Goal: Task Accomplishment & Management: Complete application form

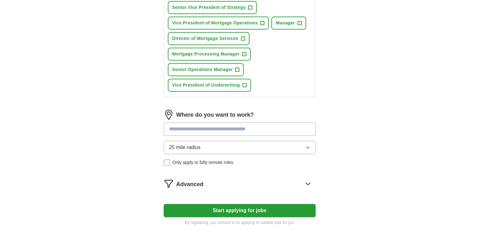
scroll to position [317, 0]
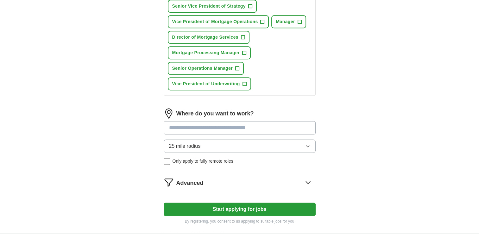
click at [194, 124] on input at bounding box center [240, 127] width 152 height 13
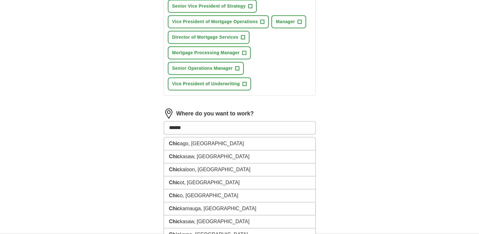
type input "*******"
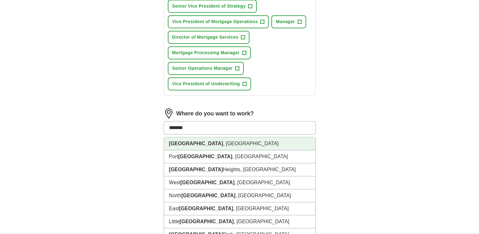
click at [180, 141] on strong "[GEOGRAPHIC_DATA]" at bounding box center [196, 143] width 54 height 5
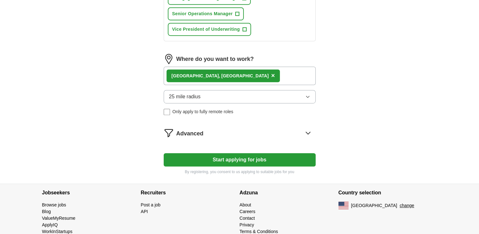
scroll to position [380, 0]
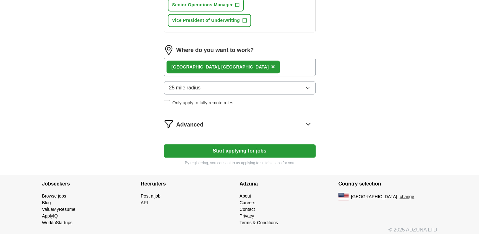
click at [233, 148] on button "Start applying for jobs" at bounding box center [240, 150] width 152 height 13
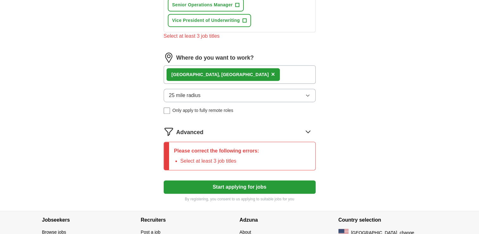
click at [306, 130] on icon at bounding box center [308, 131] width 4 height 2
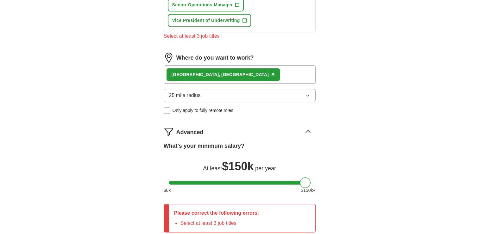
drag, startPoint x: 174, startPoint y: 179, endPoint x: 347, endPoint y: 168, distance: 173.9
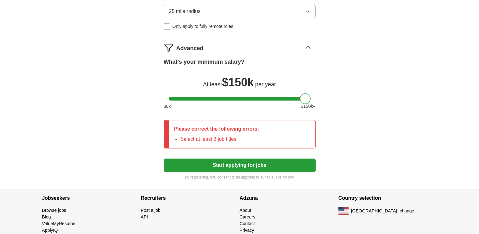
scroll to position [475, 0]
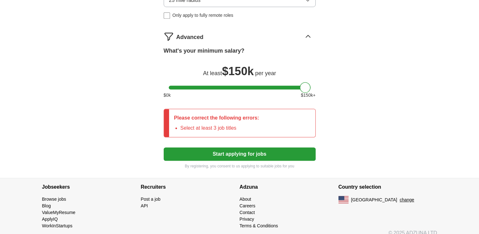
click at [251, 151] on button "Start applying for jobs" at bounding box center [240, 153] width 152 height 13
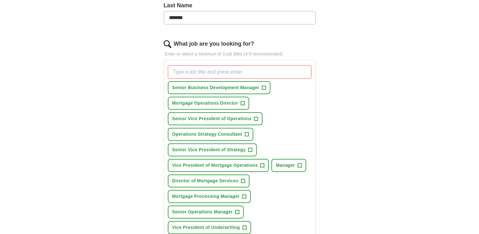
scroll to position [158, 0]
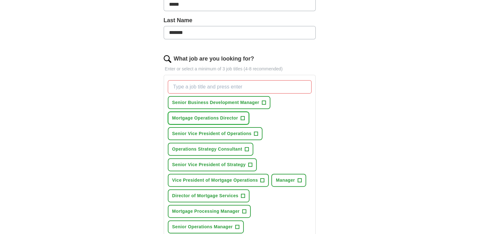
click at [195, 117] on span "Mortgage Operations Director" at bounding box center [205, 118] width 66 height 7
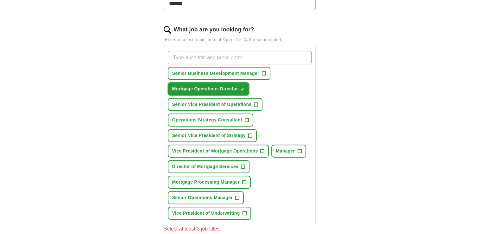
scroll to position [190, 0]
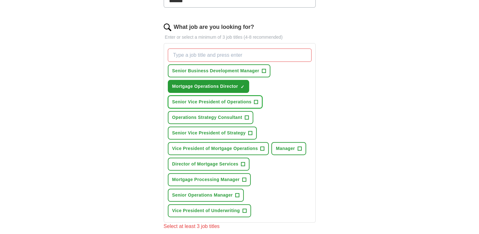
click at [205, 102] on span "Senior Vice President of Operations" at bounding box center [211, 101] width 79 height 7
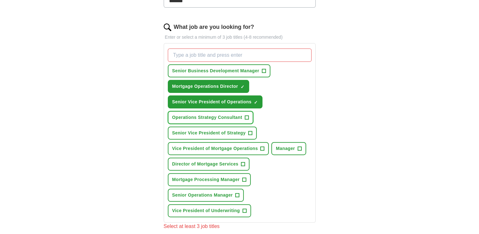
click at [196, 116] on span "Operations Strategy Consultant" at bounding box center [207, 117] width 70 height 7
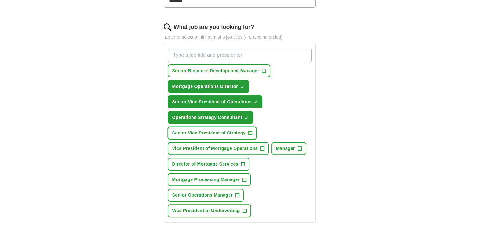
click at [195, 134] on span "Senior Vice President of Strategy" at bounding box center [208, 132] width 73 height 7
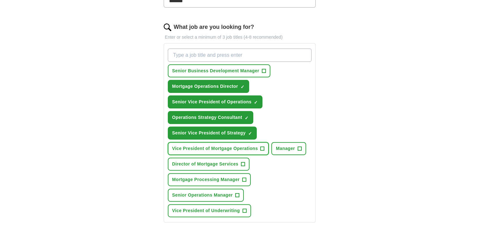
click at [194, 148] on span "Vice President of Mortgage Operations" at bounding box center [215, 148] width 86 height 7
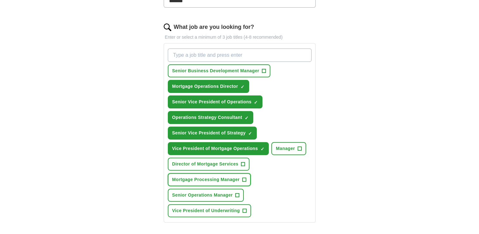
click at [194, 177] on span "Mortgage Processing Manager" at bounding box center [205, 179] width 67 height 7
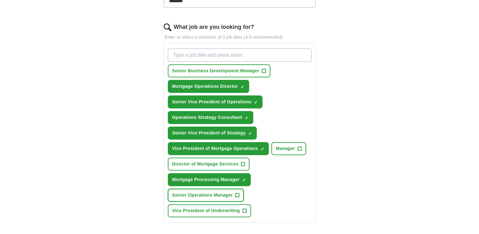
click at [193, 193] on span "Senior Operations Manager" at bounding box center [202, 195] width 61 height 7
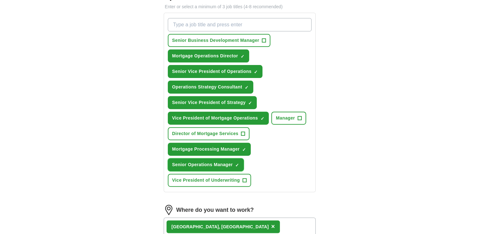
scroll to position [222, 0]
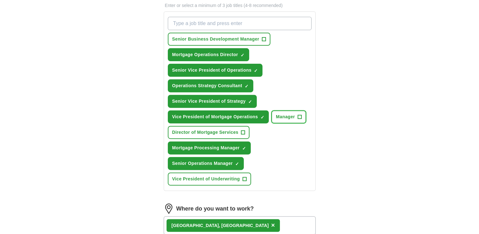
click at [280, 116] on span "Manager" at bounding box center [285, 116] width 19 height 7
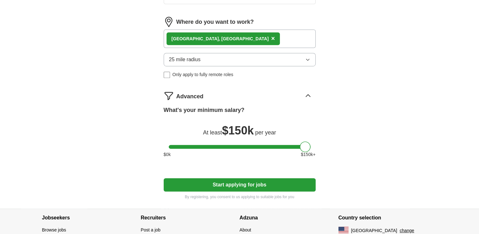
scroll to position [412, 0]
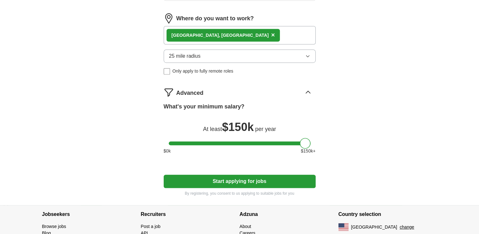
click at [234, 175] on button "Start applying for jobs" at bounding box center [240, 180] width 152 height 13
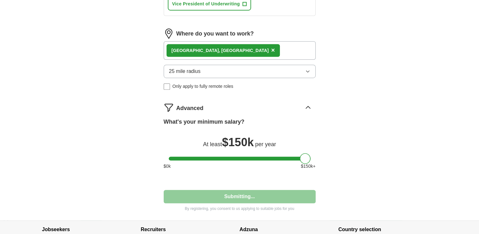
select select "**"
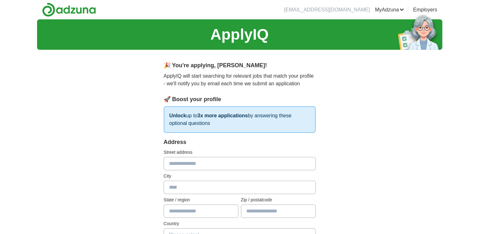
scroll to position [0, 0]
click at [193, 164] on input "text" at bounding box center [240, 163] width 152 height 13
type input "**********"
type input "********"
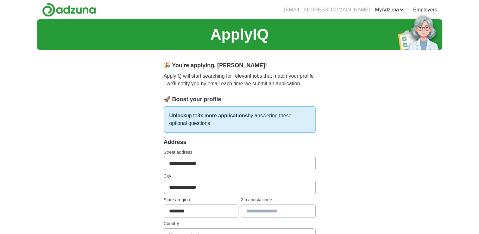
type input "*****"
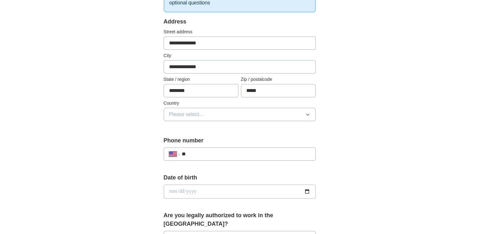
scroll to position [127, 0]
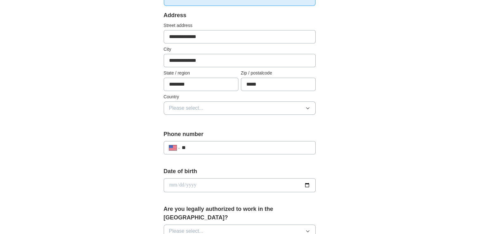
click at [242, 106] on button "Please select..." at bounding box center [240, 107] width 152 height 13
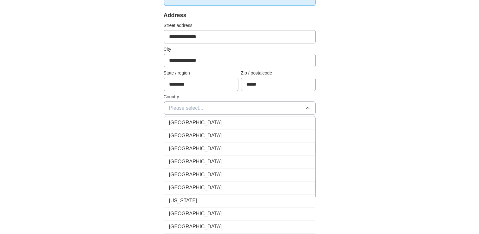
click at [202, 132] on div "[GEOGRAPHIC_DATA]" at bounding box center [239, 136] width 141 height 8
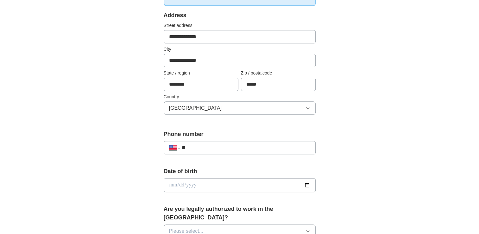
click at [218, 145] on input "**" at bounding box center [245, 148] width 129 height 8
type input "**********"
click at [225, 184] on input "date" at bounding box center [240, 185] width 152 height 14
type input "**********"
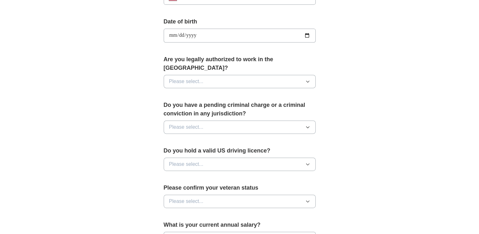
scroll to position [285, 0]
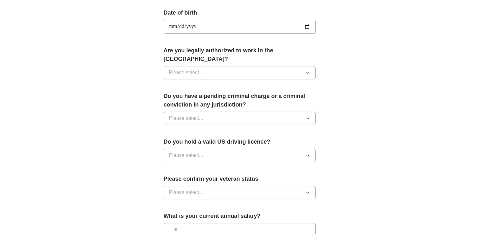
click at [244, 66] on button "Please select..." at bounding box center [240, 72] width 152 height 13
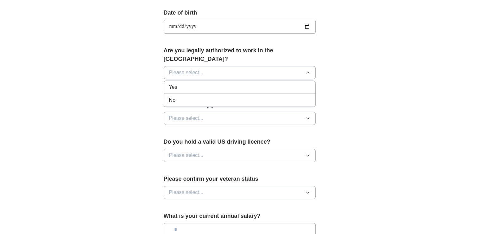
click at [212, 83] on div "Yes" at bounding box center [239, 87] width 141 height 8
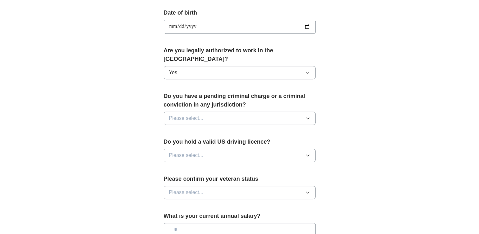
click at [206, 111] on button "Please select..." at bounding box center [240, 117] width 152 height 13
click at [200, 142] on div "No" at bounding box center [239, 146] width 141 height 8
click at [203, 151] on span "Please select..." at bounding box center [186, 155] width 35 height 8
click at [194, 166] on div "Yes" at bounding box center [239, 170] width 141 height 8
click at [190, 188] on span "Please select..." at bounding box center [186, 192] width 35 height 8
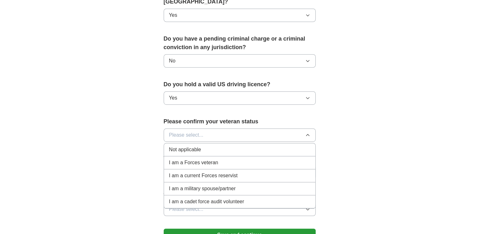
scroll to position [348, 0]
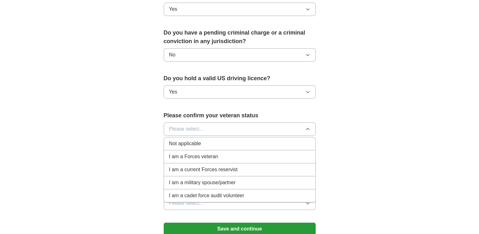
click at [181, 140] on span "Not applicable" at bounding box center [185, 144] width 32 height 8
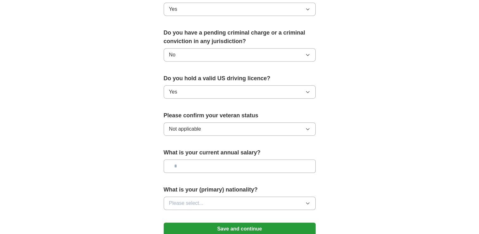
click at [224, 159] on input "text" at bounding box center [240, 165] width 152 height 13
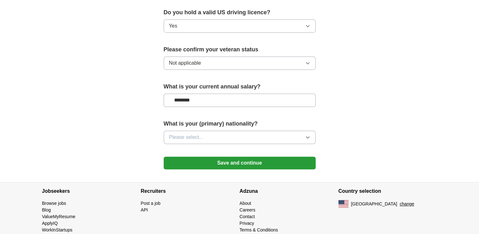
scroll to position [415, 0]
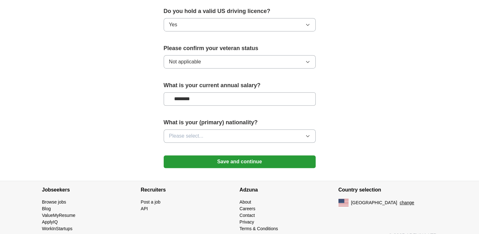
type input "********"
click at [204, 129] on button "Please select..." at bounding box center [240, 135] width 152 height 13
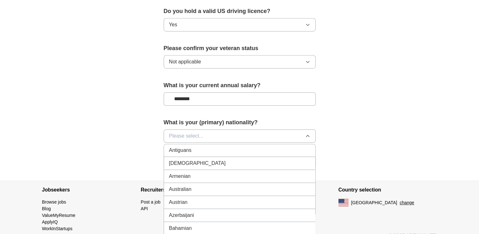
scroll to position [95, 0]
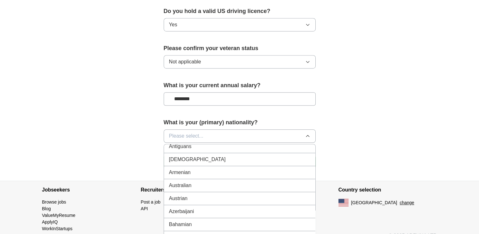
click at [196, 168] on div "Armenian" at bounding box center [239, 172] width 141 height 8
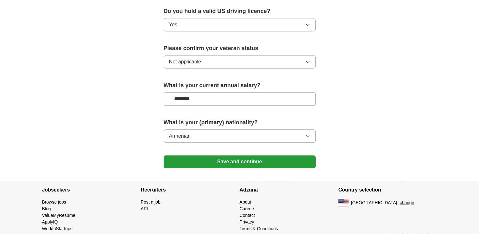
click at [244, 155] on button "Save and continue" at bounding box center [240, 161] width 152 height 13
